Goal: Navigation & Orientation: Find specific page/section

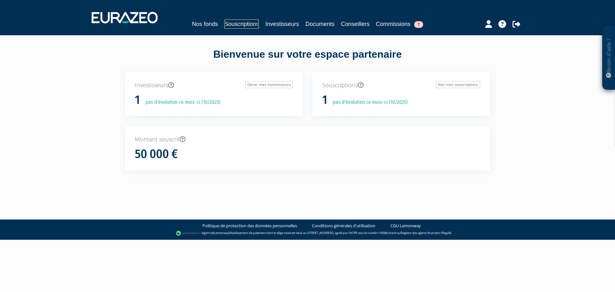
click at [229, 24] on link "Souscriptions" at bounding box center [241, 24] width 35 height 9
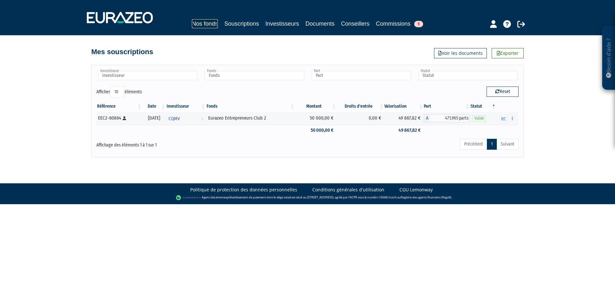
click at [193, 23] on link "Nos fonds" at bounding box center [205, 23] width 26 height 9
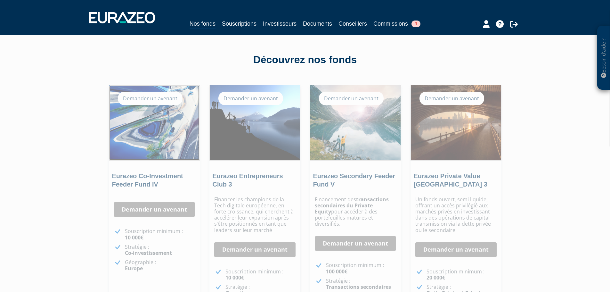
click at [158, 129] on img at bounding box center [154, 122] width 90 height 75
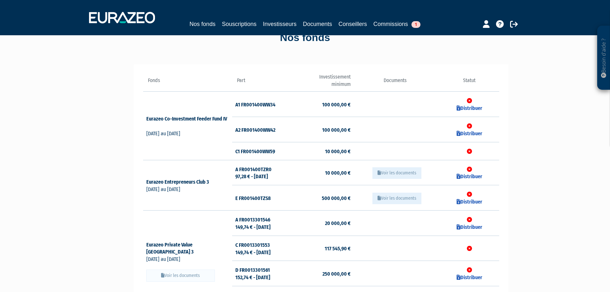
scroll to position [96, 0]
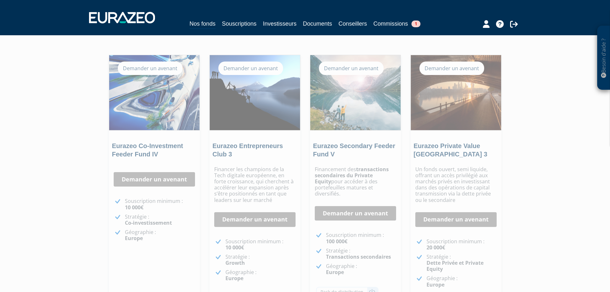
scroll to position [10, 0]
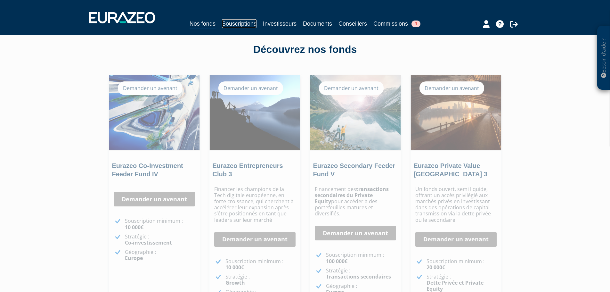
click at [230, 26] on link "Souscriptions" at bounding box center [239, 23] width 35 height 9
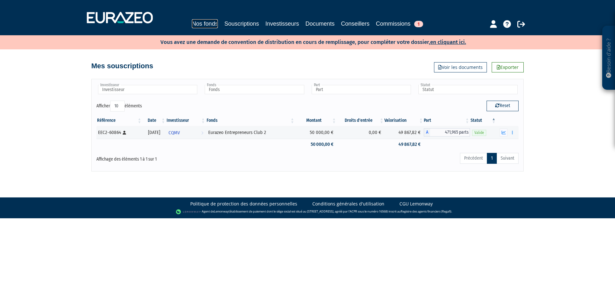
click at [195, 24] on link "Nos fonds" at bounding box center [205, 23] width 26 height 9
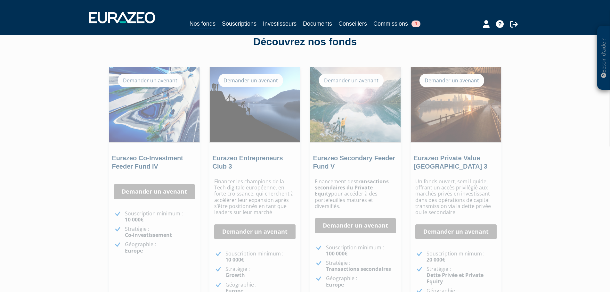
scroll to position [64, 0]
